Goal: Information Seeking & Learning: Learn about a topic

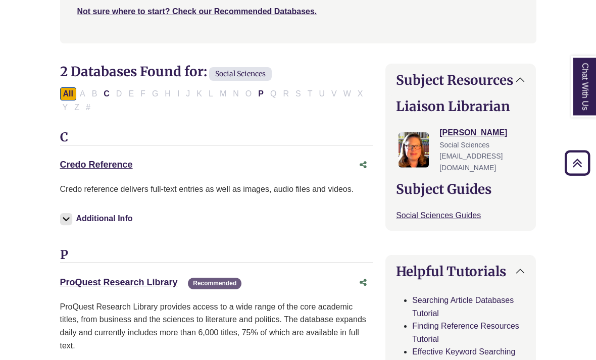
scroll to position [272, 0]
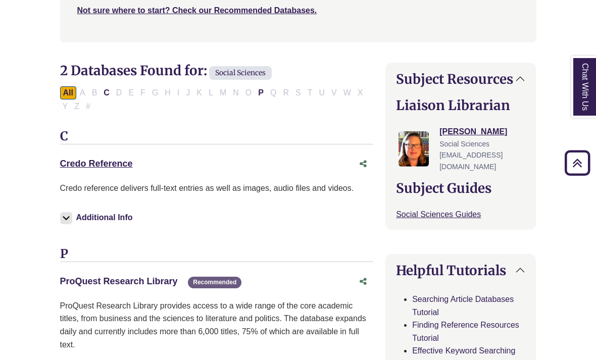
click at [137, 282] on link "ProQuest Research Library This link opens in a new window" at bounding box center [119, 281] width 118 height 10
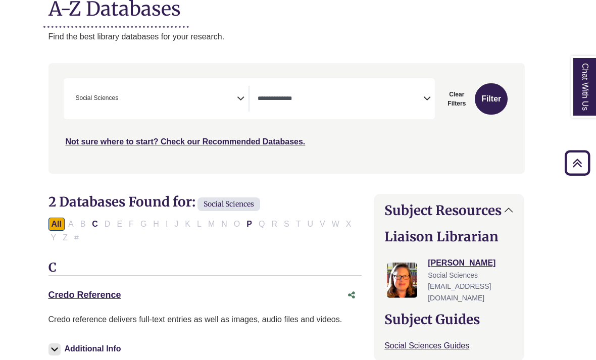
scroll to position [138, 12]
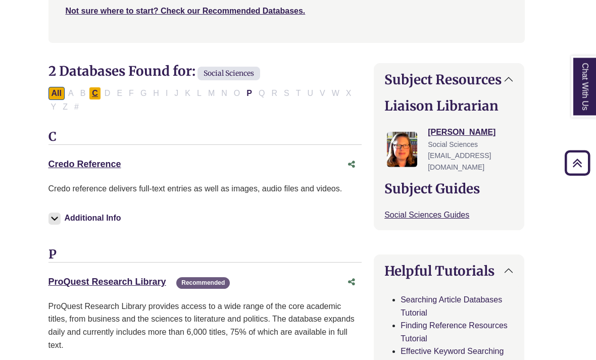
click at [101, 89] on button "C" at bounding box center [95, 93] width 12 height 13
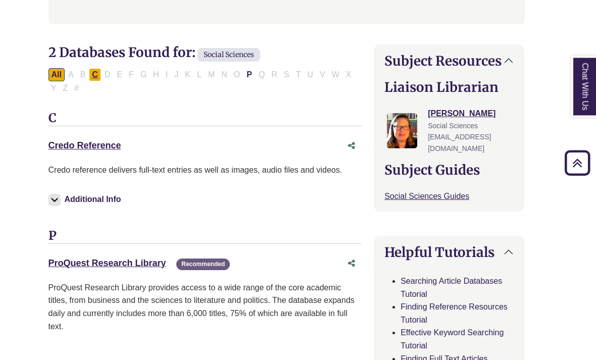
scroll to position [291, 12]
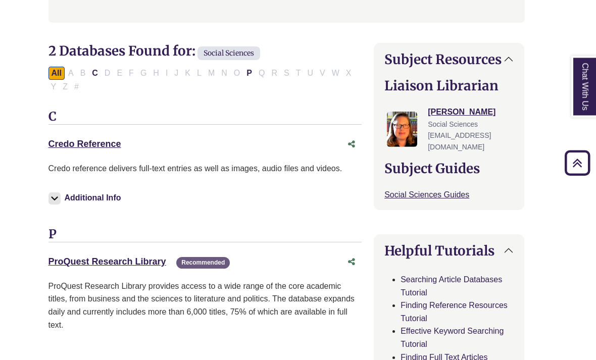
click at [110, 76] on div "All A B C D E F G H I J K L M N O P Q R S T U V W X Y Z #" at bounding box center [206, 80] width 314 height 27
click at [100, 68] on button "C" at bounding box center [95, 73] width 12 height 13
click at [112, 68] on div "All A B C D E F G H I J K L M N O P Q R S T U V W X Y Z #" at bounding box center [202, 79] width 307 height 22
click at [110, 71] on div "All A B C D E F G H I J K L M N O P Q R S T U V W X Y Z #" at bounding box center [202, 79] width 307 height 22
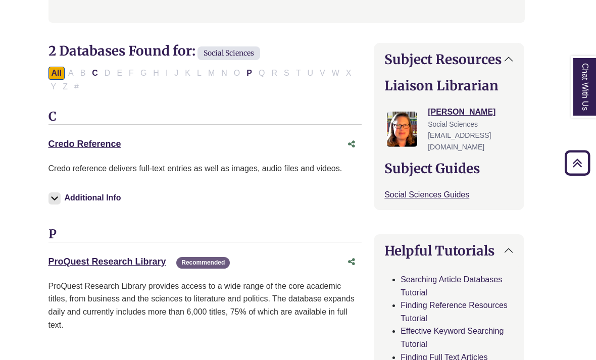
click at [80, 77] on div "All A B C D E F G H I J K L M N O P Q R S T U V W X Y Z #" at bounding box center [206, 79] width 314 height 27
click at [82, 70] on div "All A B C D E F G H I J K L M N O P Q R S T U V W X Y Z #" at bounding box center [202, 79] width 307 height 22
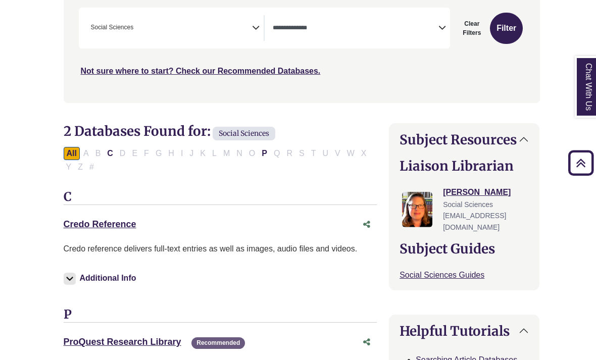
scroll to position [209, 0]
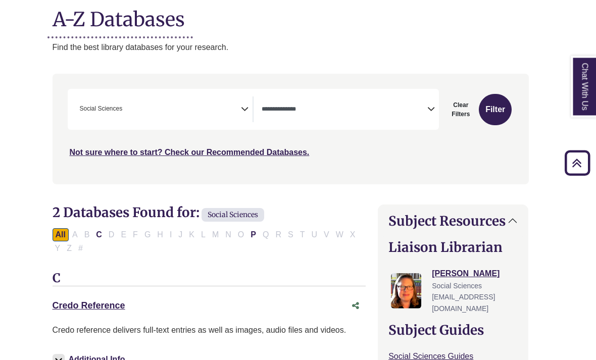
click at [426, 104] on span "Search filters" at bounding box center [345, 108] width 166 height 9
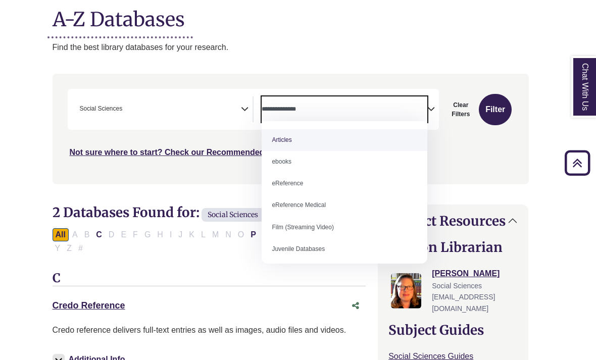
scroll to position [0, 0]
click at [465, 160] on div "Search filters" at bounding box center [291, 129] width 464 height 102
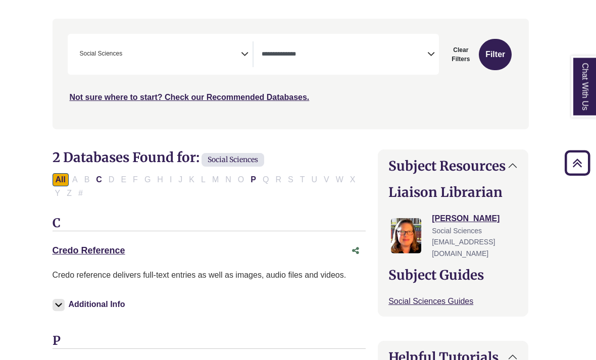
scroll to position [193, 8]
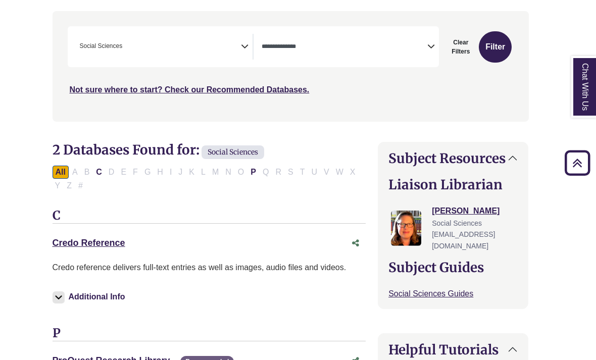
click at [433, 32] on div "**********" at bounding box center [254, 46] width 372 height 41
click at [407, 44] on textarea "Search" at bounding box center [345, 47] width 166 height 8
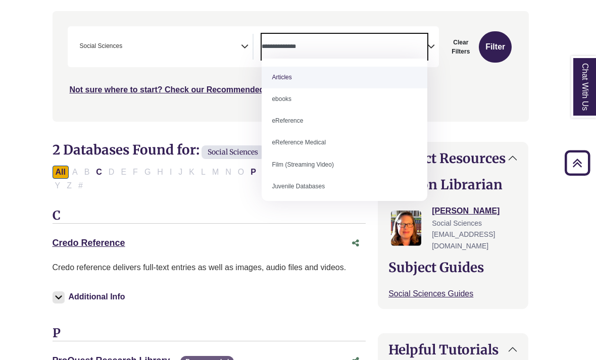
select select "*****"
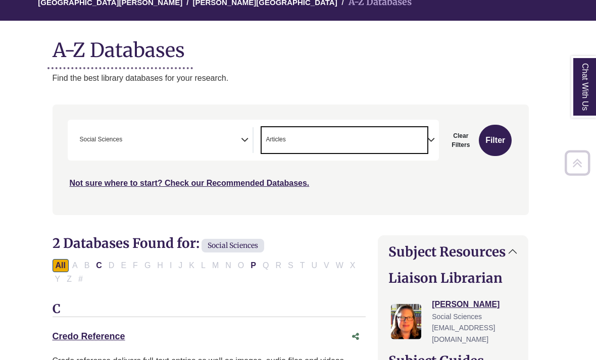
scroll to position [95, 8]
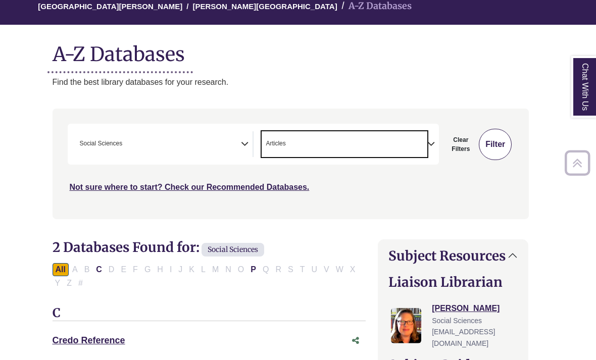
click at [499, 145] on button "Filter" at bounding box center [495, 144] width 33 height 31
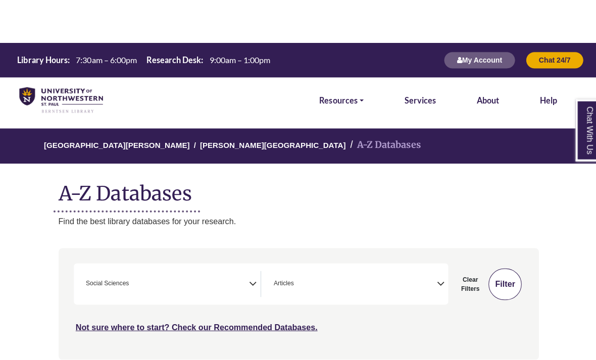
scroll to position [0, 0]
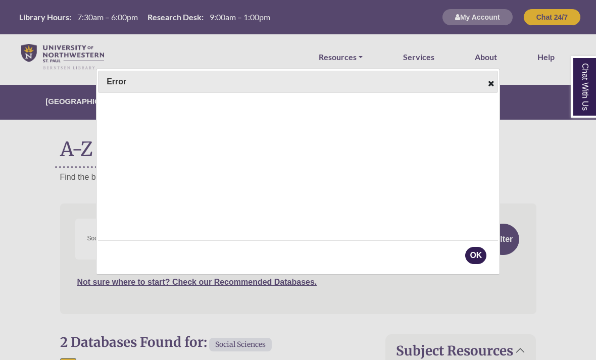
click at [86, 181] on div at bounding box center [298, 180] width 596 height 360
click at [63, 181] on div at bounding box center [298, 180] width 596 height 360
click at [63, 178] on div at bounding box center [298, 180] width 596 height 360
click at [65, 180] on div at bounding box center [298, 180] width 596 height 360
click at [65, 98] on div at bounding box center [298, 180] width 596 height 360
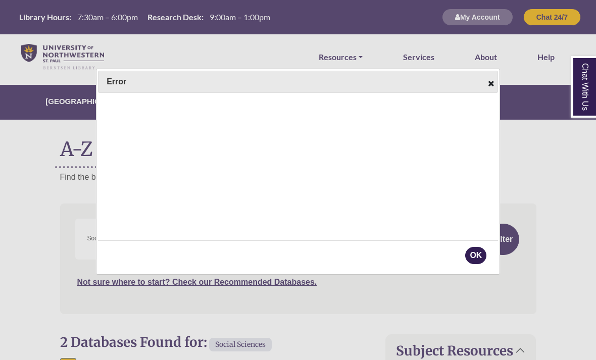
click at [65, 95] on div at bounding box center [298, 180] width 596 height 360
click at [63, 98] on div at bounding box center [298, 180] width 596 height 360
click at [256, 99] on div at bounding box center [298, 180] width 596 height 360
click at [259, 96] on div at bounding box center [298, 180] width 596 height 360
click at [435, 235] on div at bounding box center [298, 248] width 383 height 27
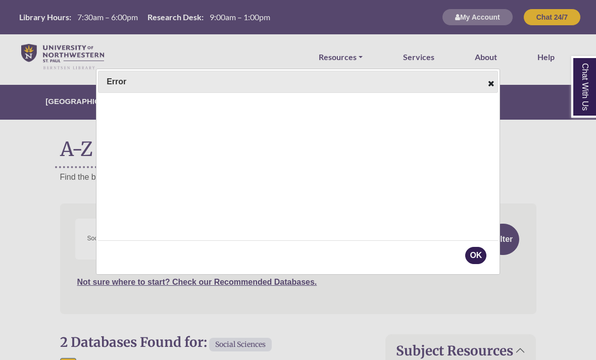
click at [427, 235] on div at bounding box center [298, 248] width 383 height 27
click at [504, 120] on div at bounding box center [298, 180] width 596 height 360
click at [508, 128] on div at bounding box center [298, 180] width 596 height 360
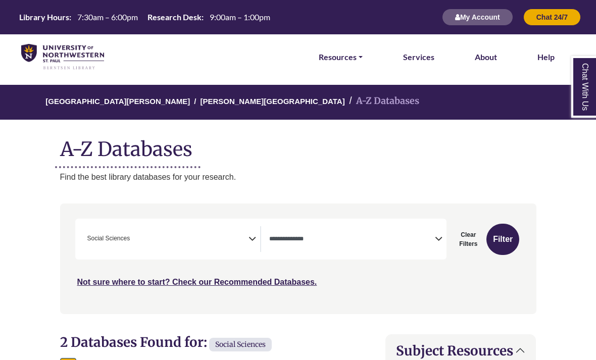
select select "Database Types Filter"
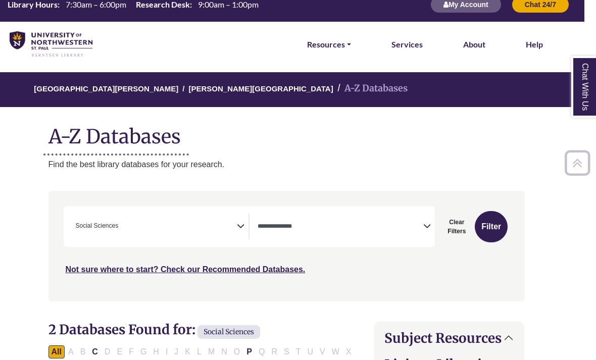
scroll to position [0, 12]
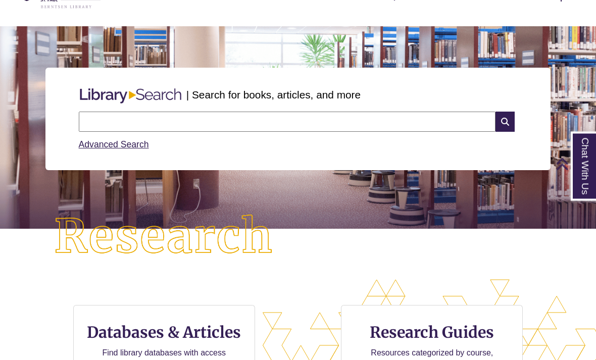
scroll to position [61, 0]
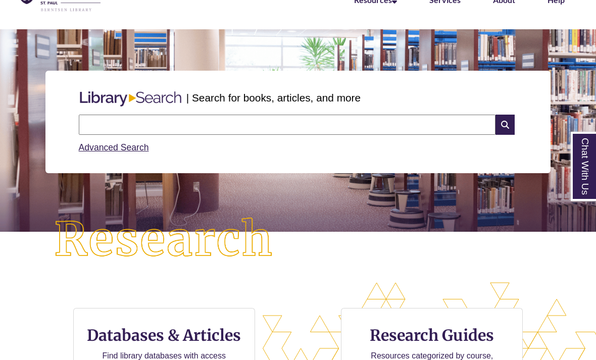
click at [411, 122] on input "text" at bounding box center [287, 125] width 417 height 20
type input "**********"
click at [507, 135] on icon at bounding box center [505, 125] width 19 height 20
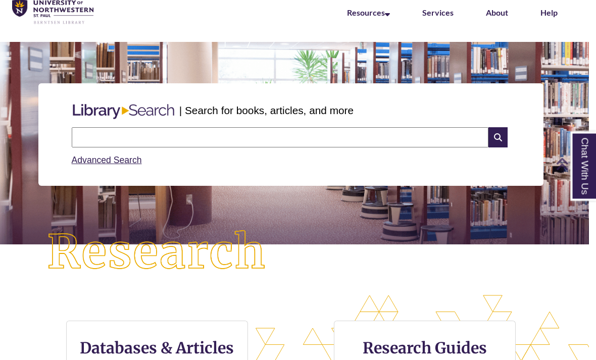
scroll to position [19, 7]
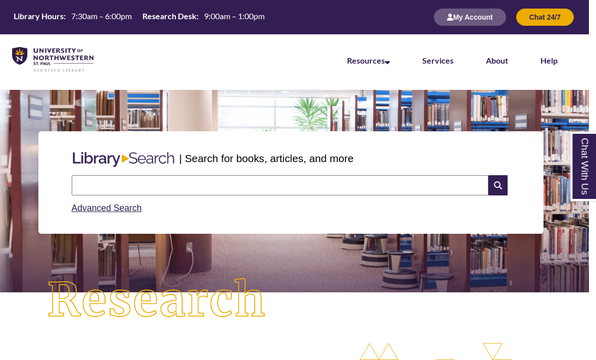
click at [428, 175] on input "text" at bounding box center [280, 185] width 417 height 20
click at [428, 191] on input "text" at bounding box center [280, 185] width 417 height 20
type input "*"
type input "**********"
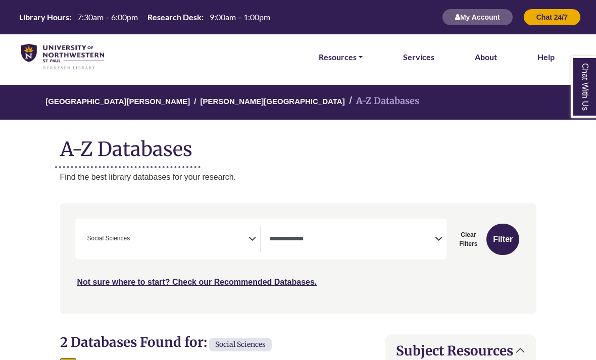
select select "Database Types Filter"
